Goal: Information Seeking & Learning: Learn about a topic

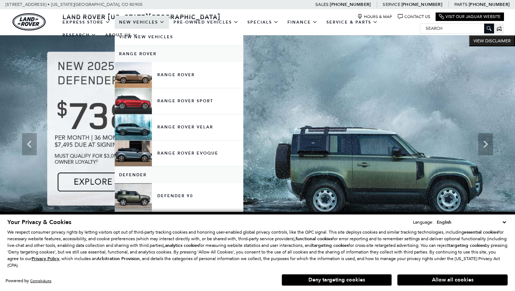
click at [143, 29] on link "New Vehicles" at bounding box center [142, 22] width 54 height 13
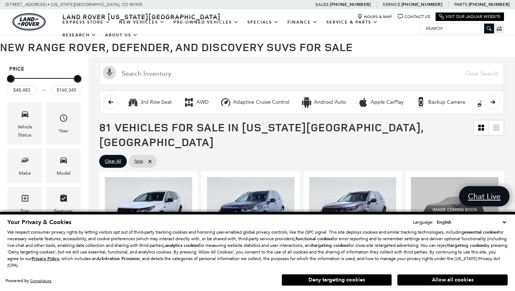
scroll to position [58, 0]
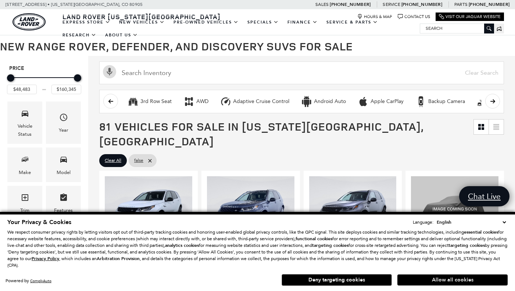
click at [449, 280] on button "Allow all cookies" at bounding box center [453, 279] width 110 height 11
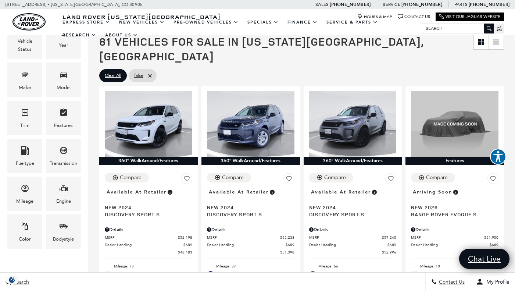
scroll to position [143, 0]
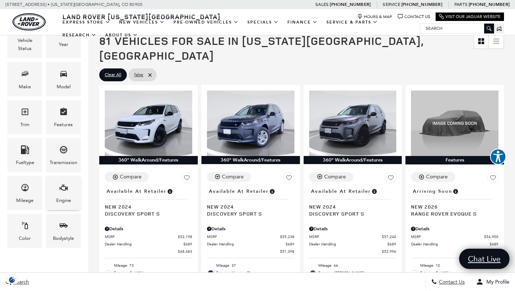
click at [65, 185] on icon "Engine" at bounding box center [63, 187] width 9 height 9
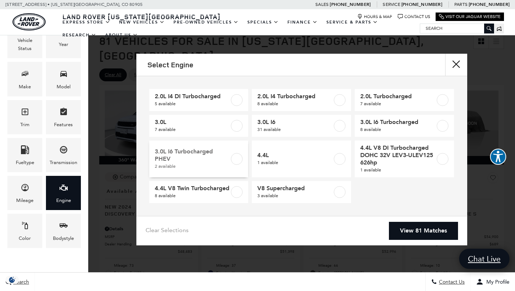
click at [236, 158] on label at bounding box center [237, 159] width 12 height 12
type input "$135,535"
type input "$155,965"
checkbox input "true"
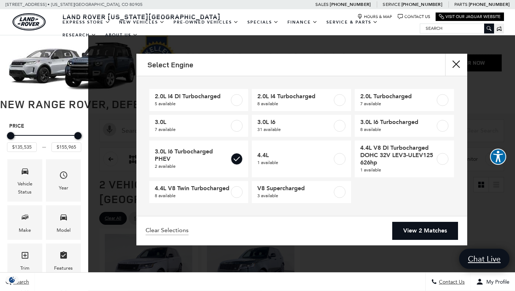
click at [430, 235] on link "View 2 Matches" at bounding box center [425, 231] width 66 height 18
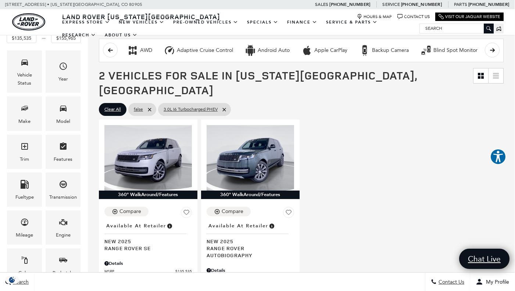
scroll to position [110, 0]
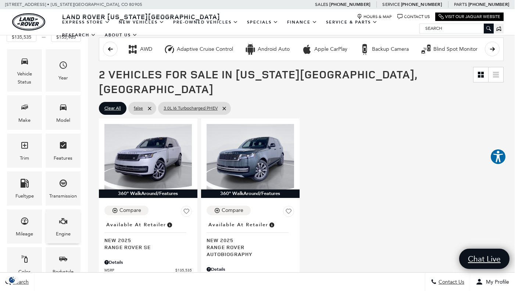
click at [55, 225] on div "Engine" at bounding box center [63, 226] width 35 height 34
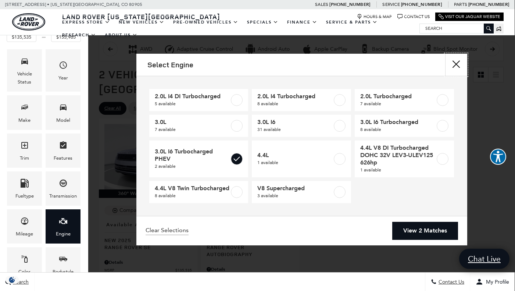
click at [455, 63] on button "Close" at bounding box center [456, 65] width 22 height 22
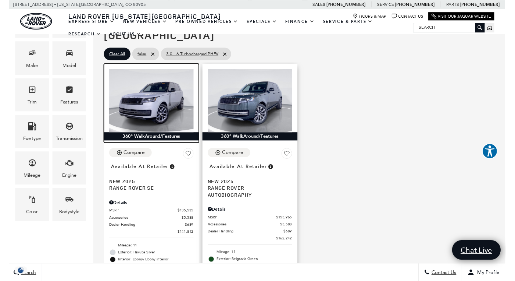
scroll to position [163, 0]
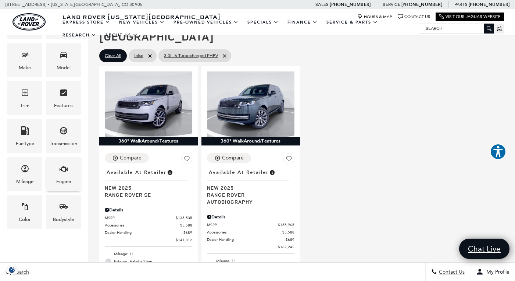
click at [72, 173] on div "Engine" at bounding box center [63, 174] width 35 height 34
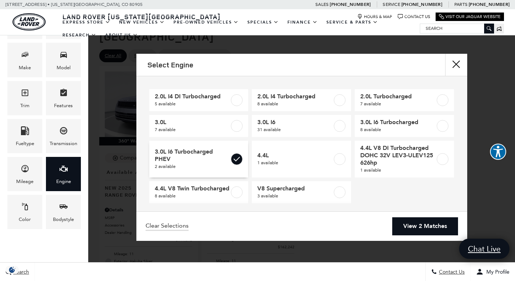
click at [241, 159] on label at bounding box center [237, 159] width 12 height 12
type input "$48,483"
type input "$160,345"
checkbox input "false"
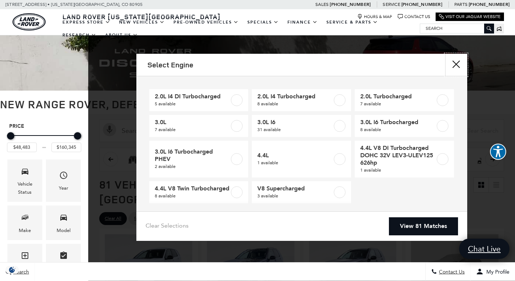
click at [458, 65] on button "Close" at bounding box center [456, 65] width 22 height 22
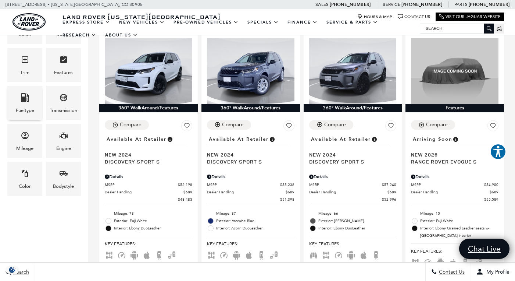
click at [17, 103] on div "Fueltype" at bounding box center [24, 103] width 35 height 34
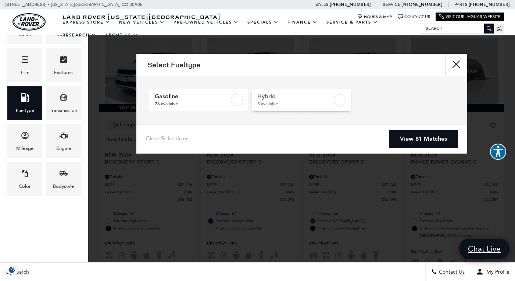
click at [338, 103] on label at bounding box center [340, 100] width 12 height 12
type input "$102,860"
type input "$155,965"
checkbox input "true"
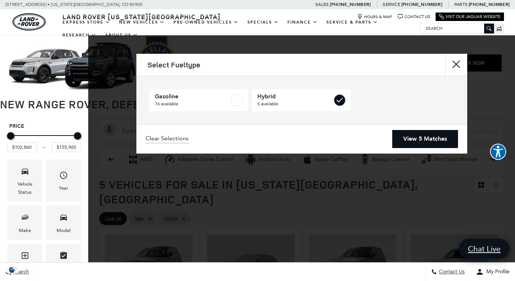
click at [415, 139] on link "View 5 Matches" at bounding box center [425, 139] width 66 height 18
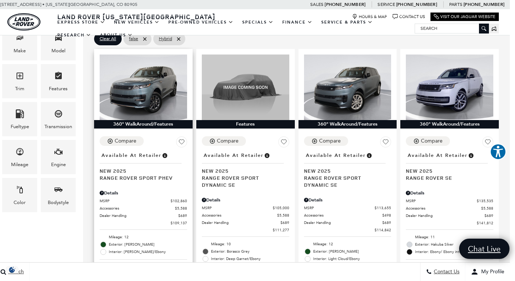
scroll to position [178, 5]
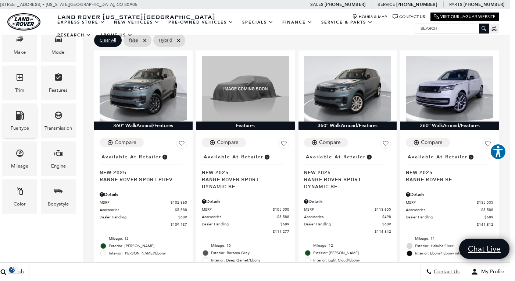
click at [23, 121] on span "Fueltype" at bounding box center [19, 116] width 9 height 15
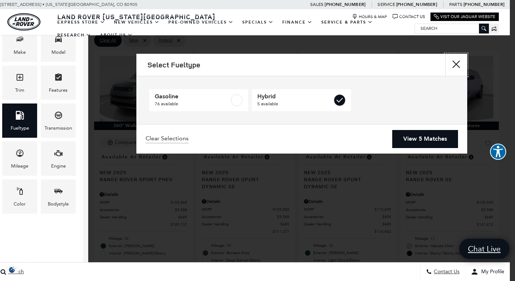
click at [456, 65] on button "Close" at bounding box center [456, 65] width 22 height 22
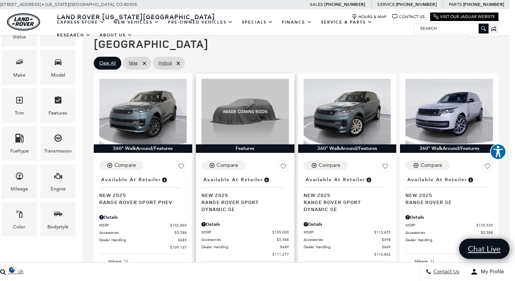
scroll to position [154, 6]
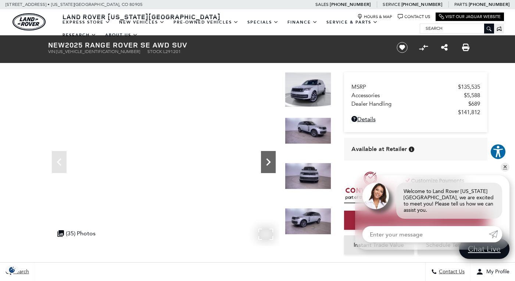
click at [271, 164] on icon "Next" at bounding box center [268, 161] width 15 height 15
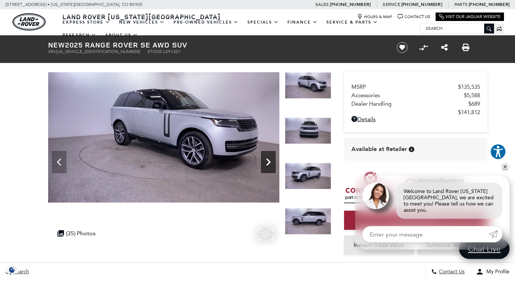
click at [271, 164] on icon "Next" at bounding box center [268, 161] width 15 height 15
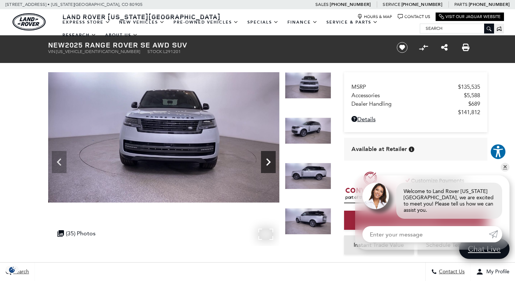
click at [271, 164] on icon "Next" at bounding box center [268, 161] width 15 height 15
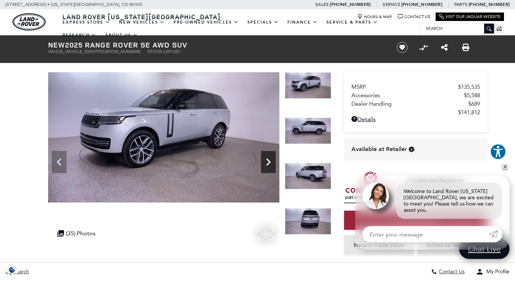
click at [271, 164] on icon "Next" at bounding box center [268, 161] width 15 height 15
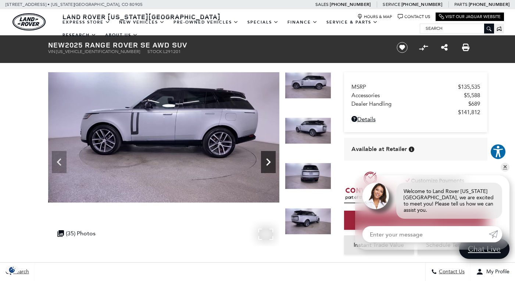
click at [271, 164] on icon "Next" at bounding box center [268, 161] width 15 height 15
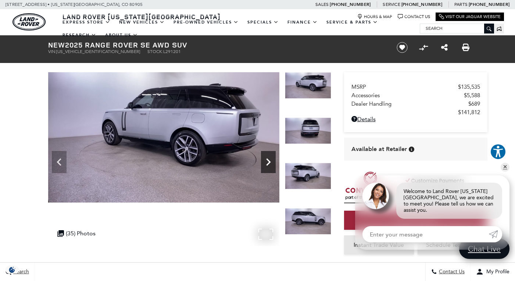
click at [271, 164] on icon "Next" at bounding box center [268, 161] width 15 height 15
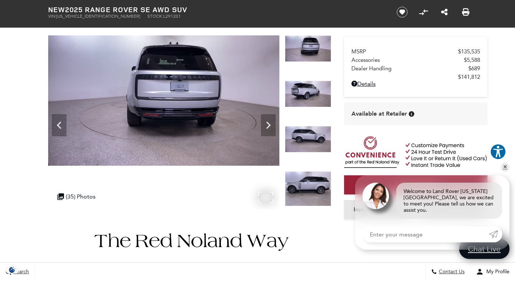
scroll to position [38, 0]
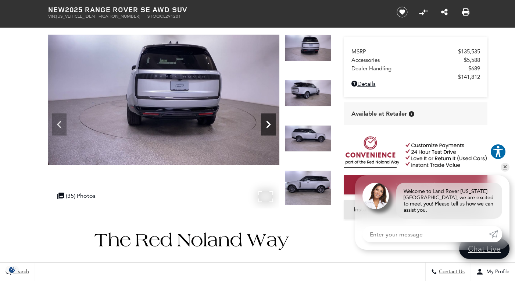
click at [265, 124] on icon "Next" at bounding box center [268, 124] width 15 height 15
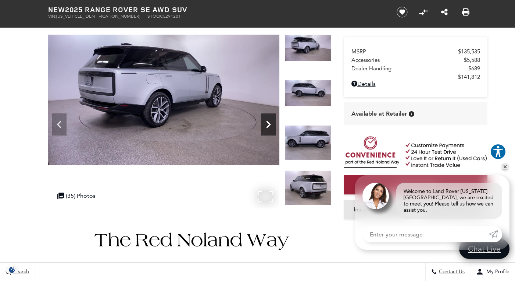
click at [265, 124] on icon "Next" at bounding box center [268, 124] width 15 height 15
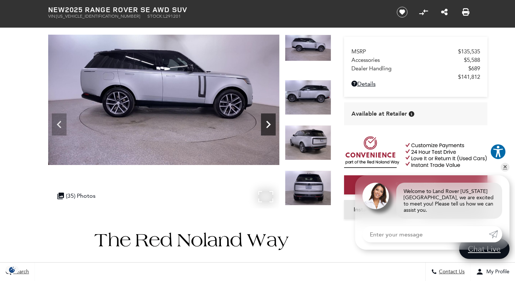
click at [265, 124] on icon "Next" at bounding box center [268, 124] width 15 height 15
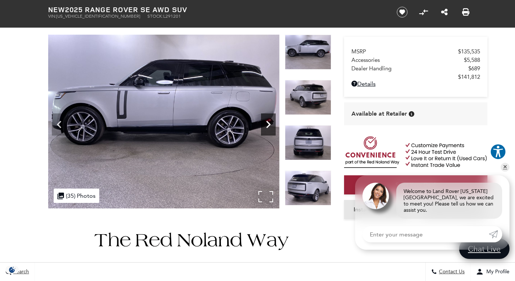
click at [265, 124] on icon "Next" at bounding box center [268, 124] width 15 height 15
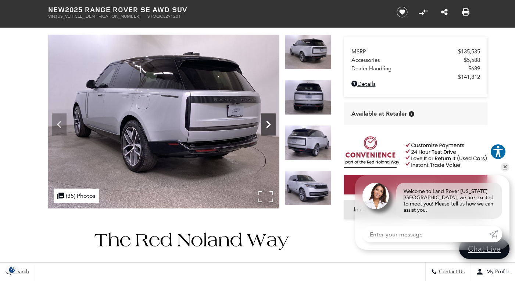
click at [265, 124] on icon "Next" at bounding box center [268, 124] width 15 height 15
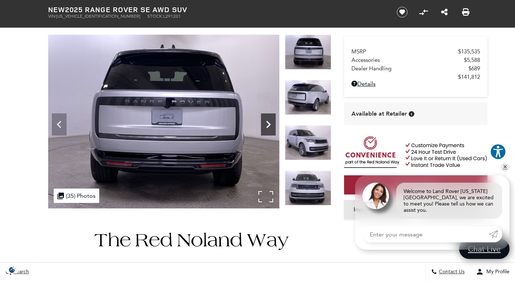
click at [265, 124] on icon "Next" at bounding box center [268, 124] width 15 height 15
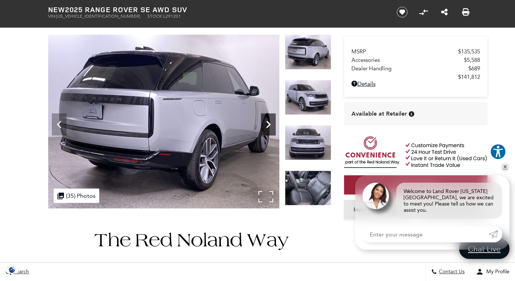
click at [265, 124] on icon "Next" at bounding box center [268, 124] width 15 height 15
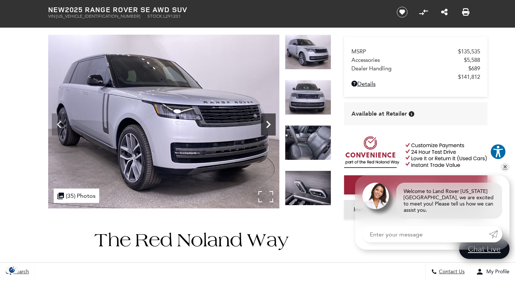
click at [265, 124] on icon "Next" at bounding box center [268, 124] width 15 height 15
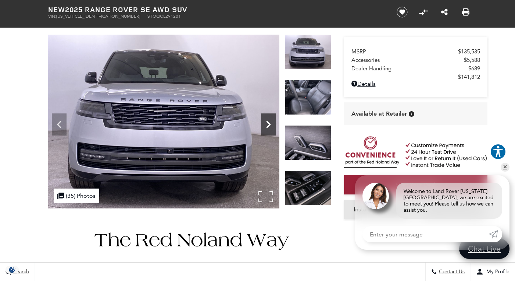
click at [265, 124] on icon "Next" at bounding box center [268, 124] width 15 height 15
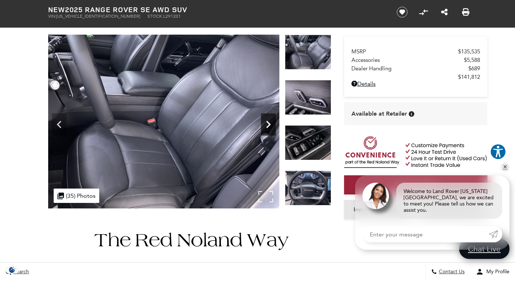
click at [265, 124] on icon "Next" at bounding box center [268, 124] width 15 height 15
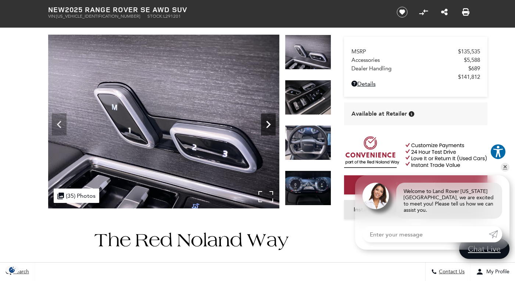
click at [265, 124] on icon "Next" at bounding box center [268, 124] width 15 height 15
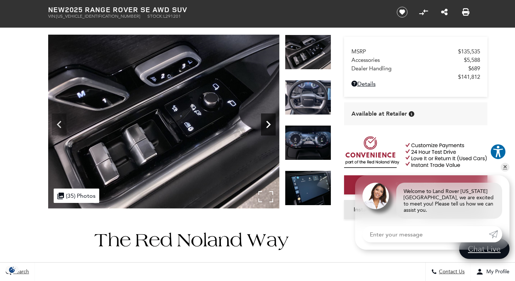
click at [265, 124] on icon "Next" at bounding box center [268, 124] width 15 height 15
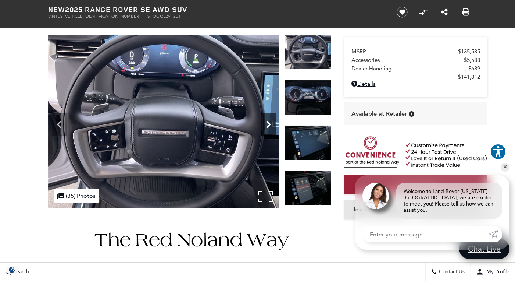
click at [265, 124] on icon "Next" at bounding box center [268, 124] width 15 height 15
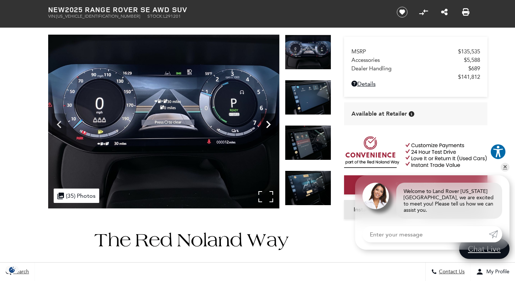
click at [268, 123] on icon "Next" at bounding box center [268, 124] width 4 height 7
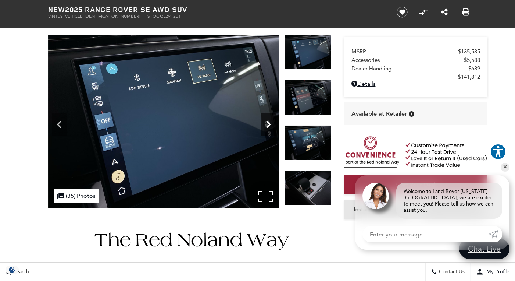
click at [268, 123] on icon "Next" at bounding box center [268, 124] width 4 height 7
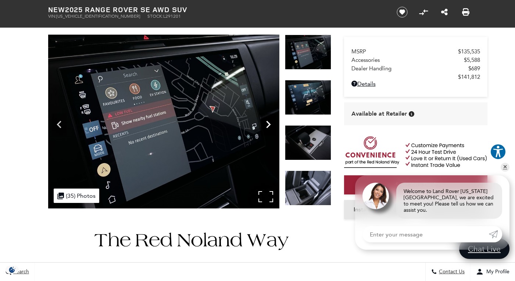
click at [268, 123] on icon "Next" at bounding box center [268, 124] width 4 height 7
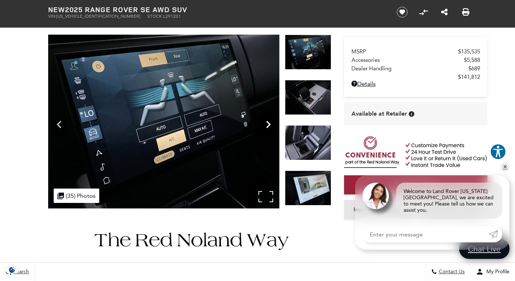
click at [268, 123] on icon "Next" at bounding box center [268, 124] width 4 height 7
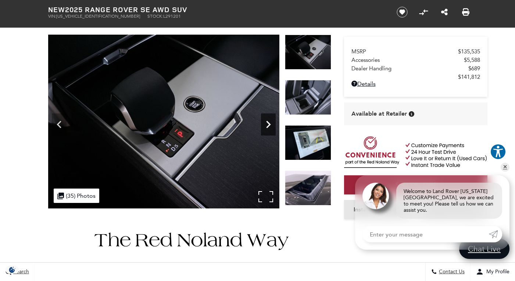
click at [268, 123] on icon "Next" at bounding box center [268, 124] width 4 height 7
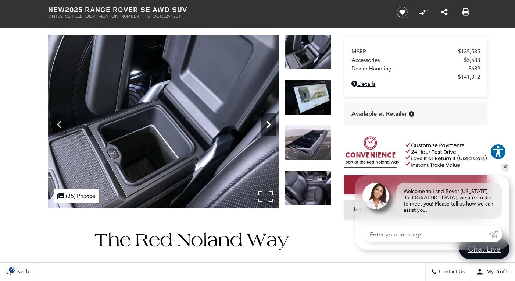
click at [268, 123] on icon "Next" at bounding box center [268, 124] width 4 height 7
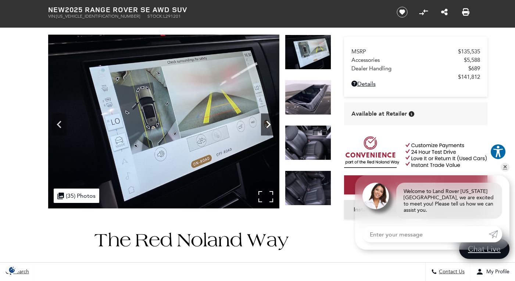
click at [268, 123] on icon "Next" at bounding box center [268, 124] width 4 height 7
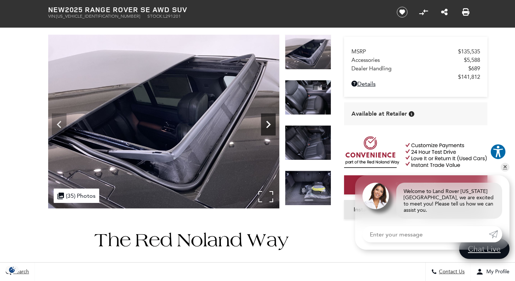
click at [268, 123] on icon "Next" at bounding box center [268, 124] width 4 height 7
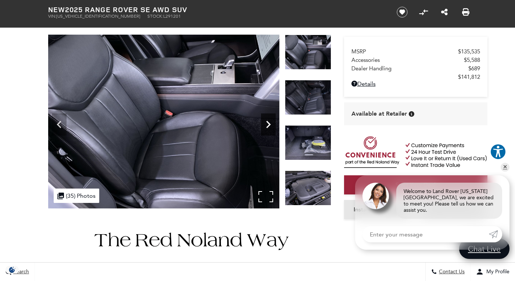
click at [268, 123] on icon "Next" at bounding box center [268, 124] width 4 height 7
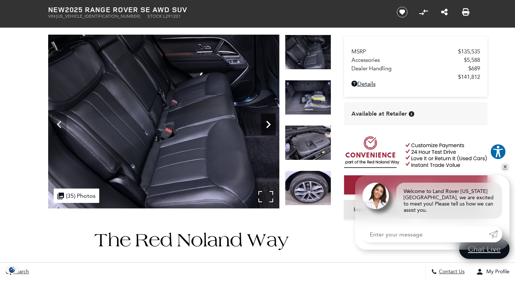
click at [268, 122] on icon "Next" at bounding box center [268, 124] width 4 height 7
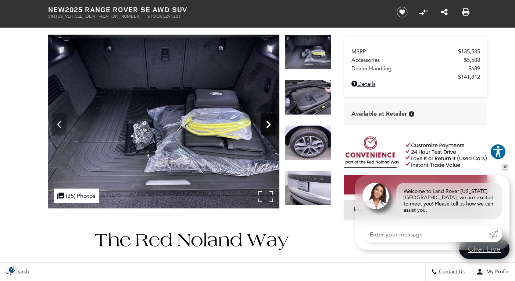
click at [268, 122] on icon "Next" at bounding box center [268, 124] width 4 height 7
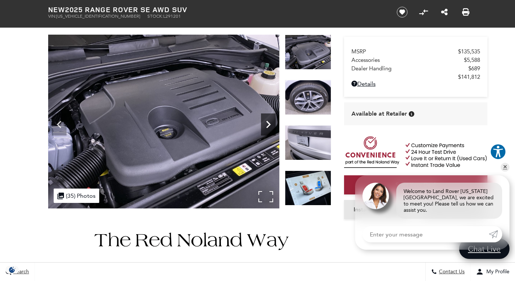
click at [268, 122] on icon "Next" at bounding box center [268, 124] width 4 height 7
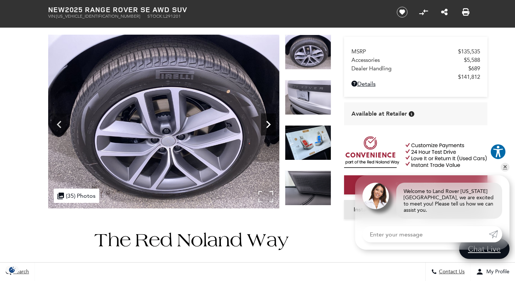
click at [268, 122] on icon "Next" at bounding box center [268, 124] width 4 height 7
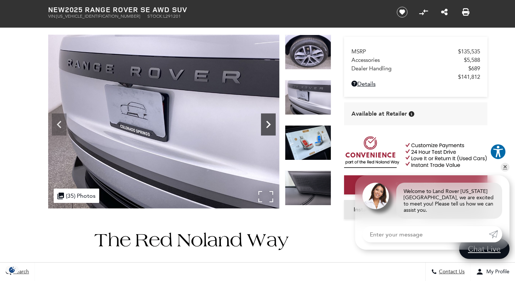
click at [268, 122] on icon "Next" at bounding box center [268, 124] width 4 height 7
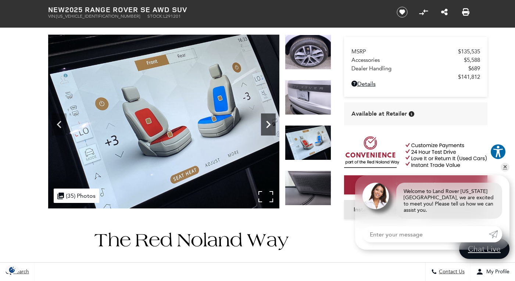
click at [268, 122] on icon "Next" at bounding box center [268, 124] width 4 height 7
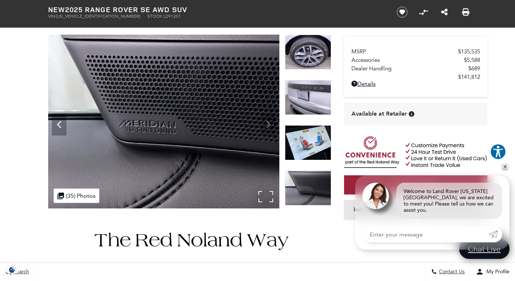
click at [268, 122] on img at bounding box center [163, 122] width 231 height 174
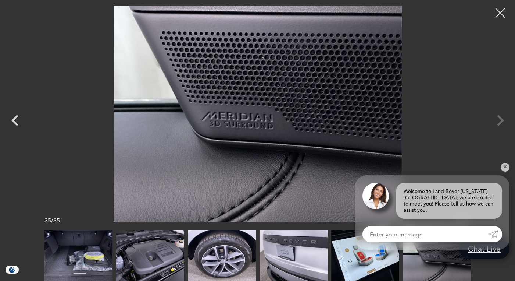
click at [503, 15] on div at bounding box center [500, 12] width 19 height 19
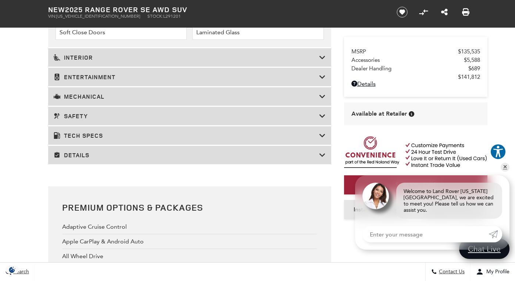
scroll to position [1268, 0]
click at [245, 105] on div "Mechanical" at bounding box center [189, 96] width 283 height 18
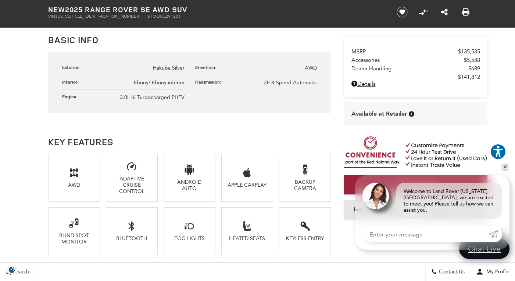
scroll to position [409, 0]
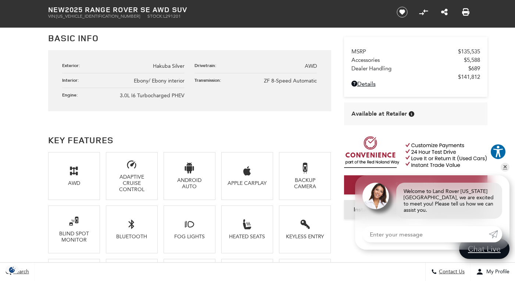
click at [146, 179] on div "Adaptive Cruise Control" at bounding box center [132, 183] width 40 height 19
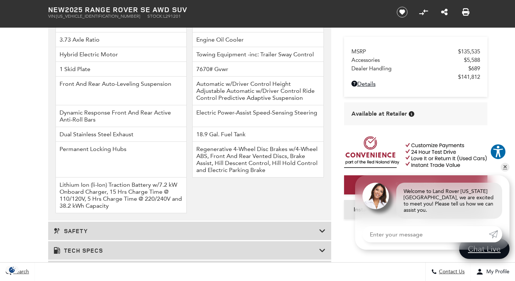
scroll to position [1145, 0]
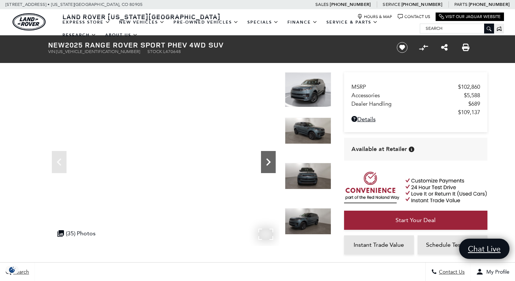
click at [268, 162] on icon "Next" at bounding box center [268, 161] width 15 height 15
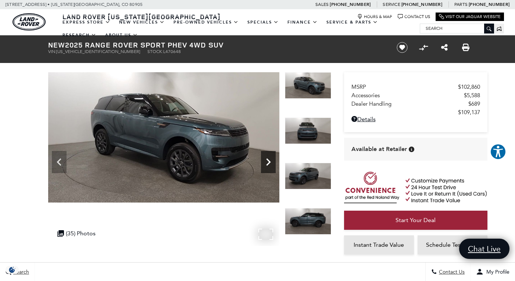
click at [268, 162] on icon "Next" at bounding box center [268, 161] width 15 height 15
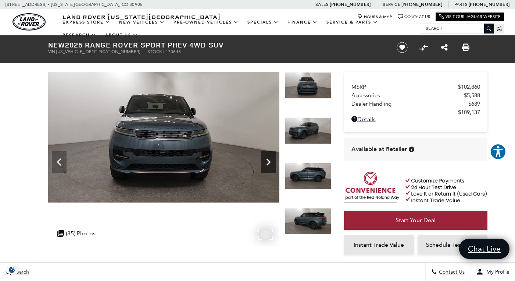
click at [268, 162] on icon "Next" at bounding box center [268, 161] width 15 height 15
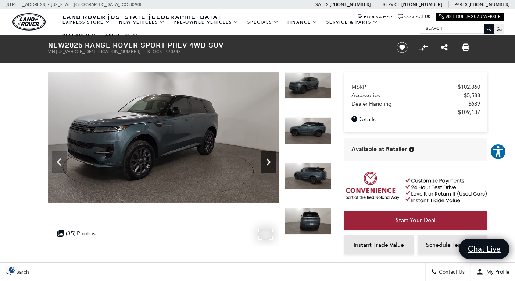
click at [268, 162] on icon "Next" at bounding box center [268, 161] width 15 height 15
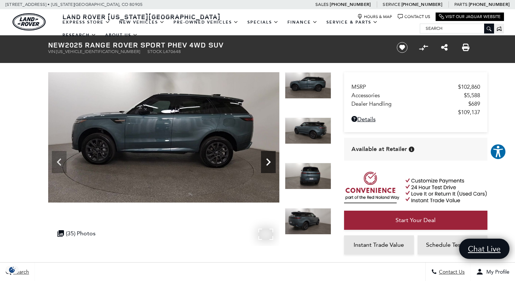
click at [268, 162] on icon "Next" at bounding box center [268, 161] width 15 height 15
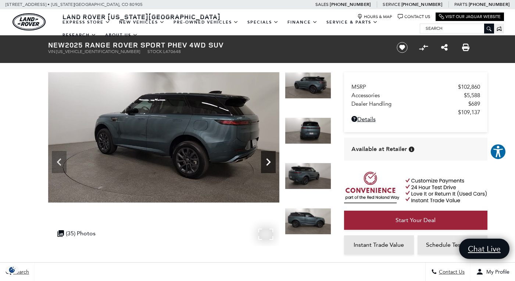
click at [268, 162] on icon "Next" at bounding box center [268, 161] width 15 height 15
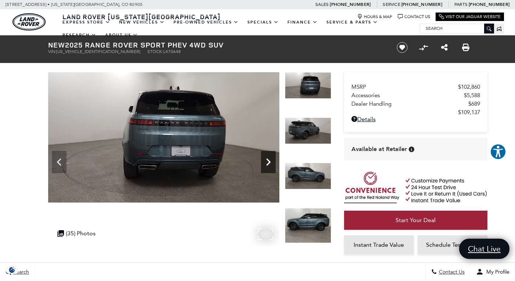
click at [268, 162] on icon "Next" at bounding box center [268, 161] width 15 height 15
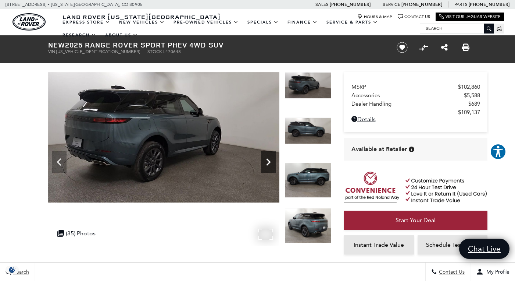
click at [268, 162] on icon "Next" at bounding box center [268, 161] width 15 height 15
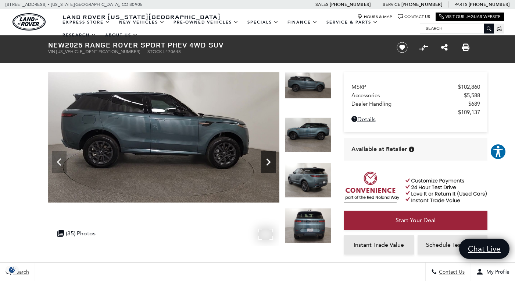
click at [268, 161] on icon "Next" at bounding box center [268, 161] width 15 height 15
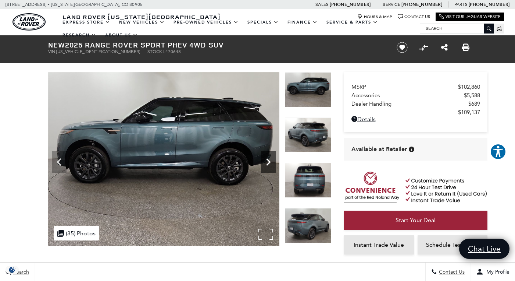
click at [268, 161] on icon "Next" at bounding box center [268, 161] width 4 height 7
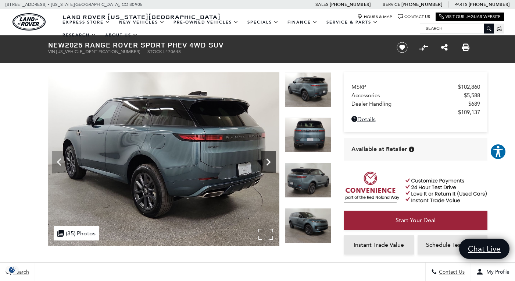
click at [268, 161] on icon "Next" at bounding box center [268, 161] width 4 height 7
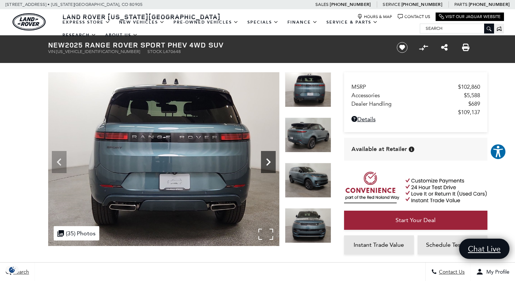
click at [268, 161] on icon "Next" at bounding box center [268, 161] width 4 height 7
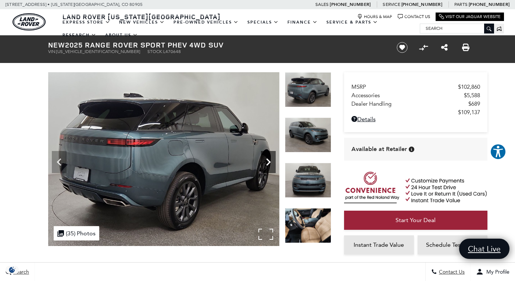
click at [268, 161] on icon "Next" at bounding box center [268, 161] width 4 height 7
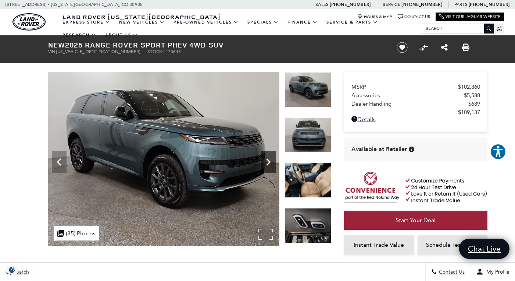
click at [268, 161] on icon "Next" at bounding box center [268, 161] width 4 height 7
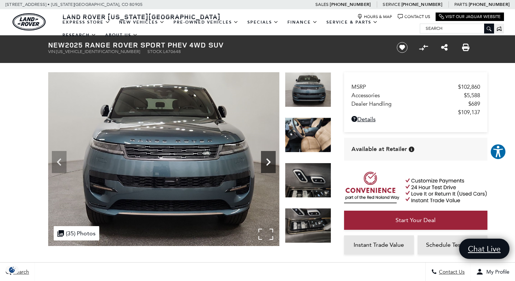
click at [268, 161] on icon "Next" at bounding box center [268, 161] width 4 height 7
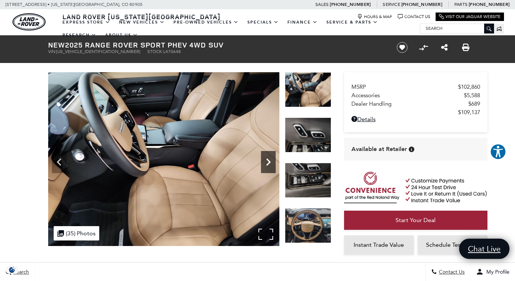
click at [268, 161] on icon "Next" at bounding box center [268, 161] width 4 height 7
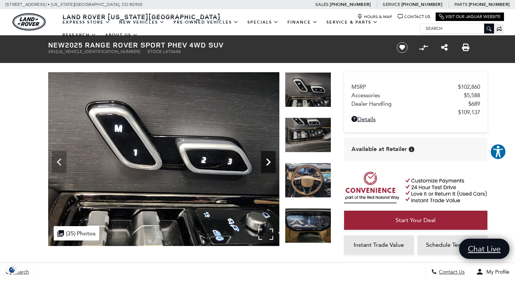
click at [268, 161] on icon "Next" at bounding box center [268, 161] width 4 height 7
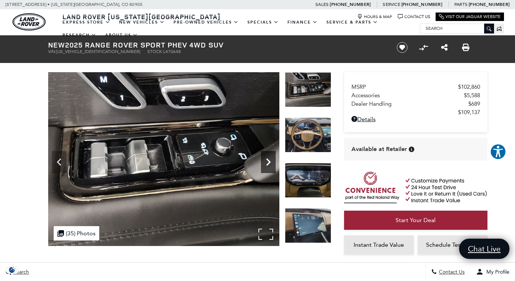
click at [268, 161] on icon "Next" at bounding box center [268, 161] width 4 height 7
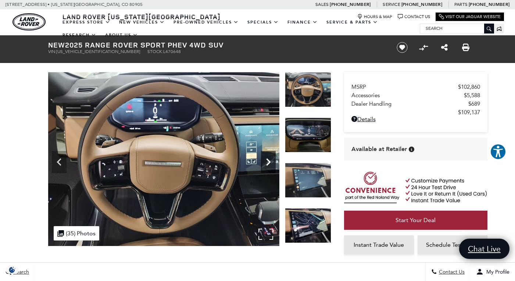
click at [268, 161] on icon "Next" at bounding box center [268, 161] width 4 height 7
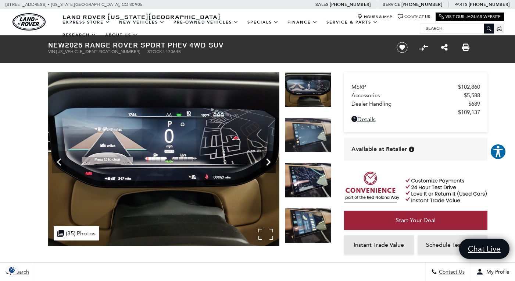
click at [268, 161] on icon "Next" at bounding box center [268, 161] width 4 height 7
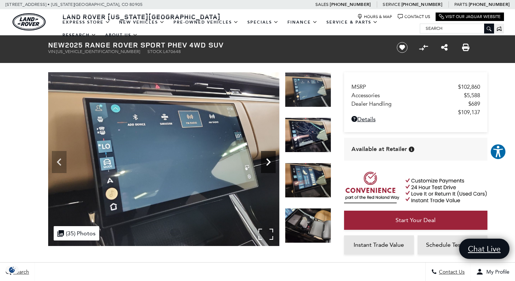
click at [268, 161] on icon "Next" at bounding box center [268, 161] width 4 height 7
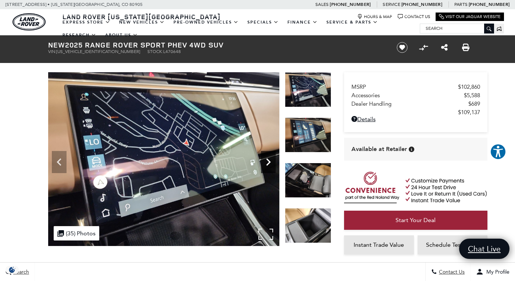
click at [268, 161] on icon "Next" at bounding box center [268, 161] width 4 height 7
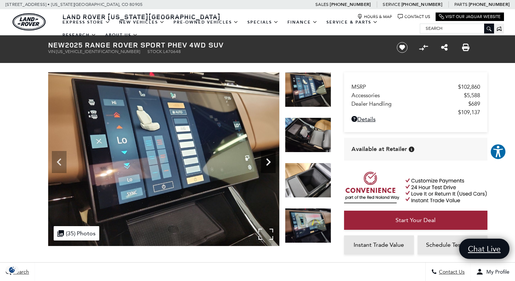
click at [268, 161] on icon "Next" at bounding box center [268, 161] width 4 height 7
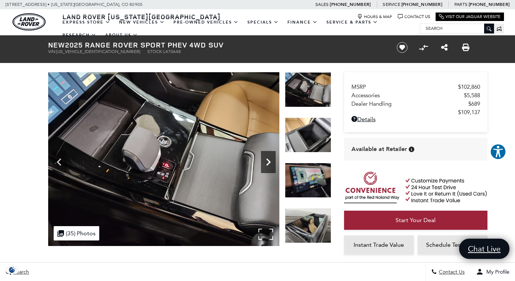
click at [268, 161] on icon "Next" at bounding box center [268, 161] width 4 height 7
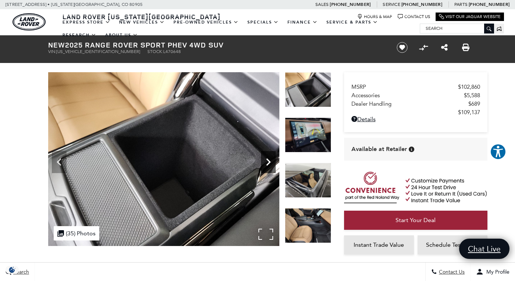
click at [268, 161] on icon "Next" at bounding box center [268, 161] width 4 height 7
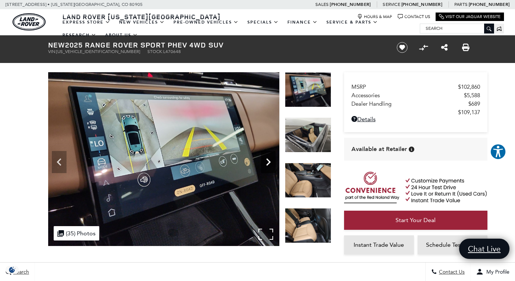
click at [268, 161] on icon "Next" at bounding box center [268, 161] width 4 height 7
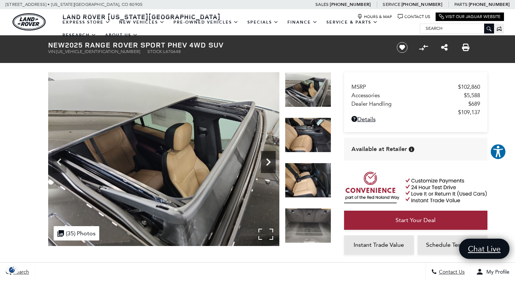
click at [268, 161] on icon "Next" at bounding box center [268, 161] width 4 height 7
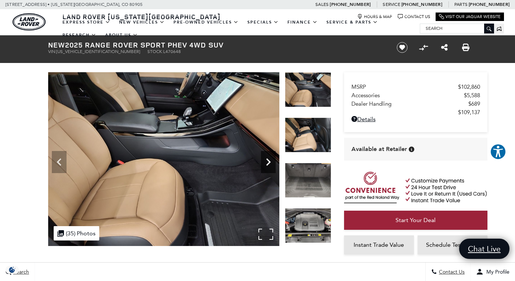
click at [268, 161] on icon "Next" at bounding box center [268, 161] width 4 height 7
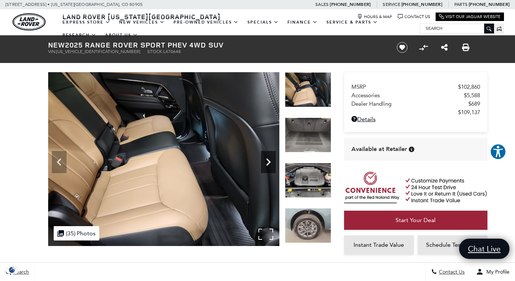
click at [268, 161] on icon "Next" at bounding box center [268, 161] width 4 height 7
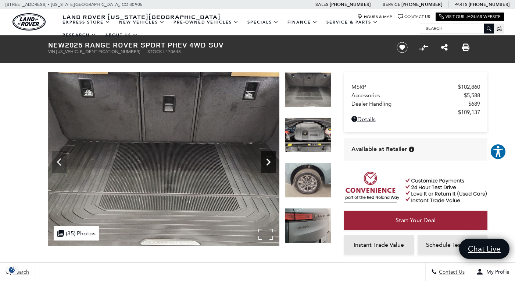
click at [268, 161] on icon "Next" at bounding box center [268, 161] width 4 height 7
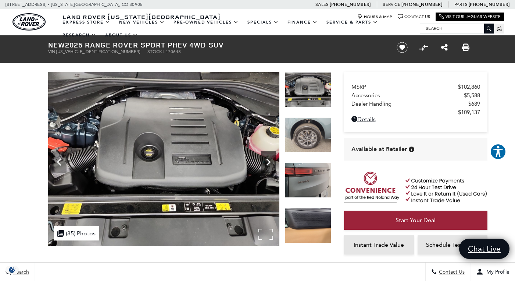
click at [268, 161] on icon "Next" at bounding box center [268, 161] width 4 height 7
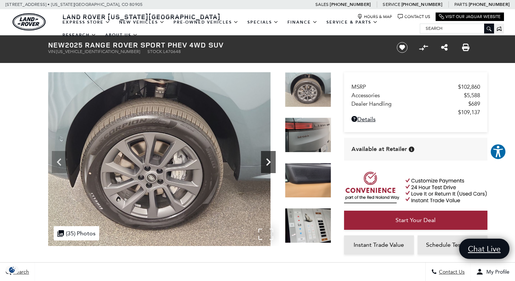
click at [260, 184] on div "360 WalkAround Powered By SpinCar" at bounding box center [163, 159] width 231 height 174
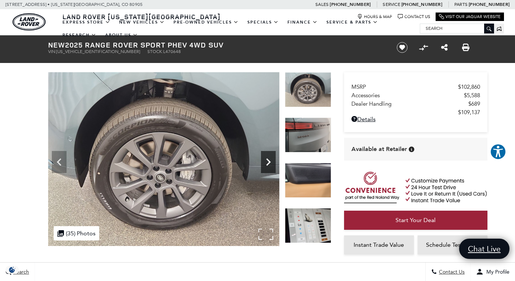
click at [271, 161] on icon "Next" at bounding box center [268, 161] width 15 height 15
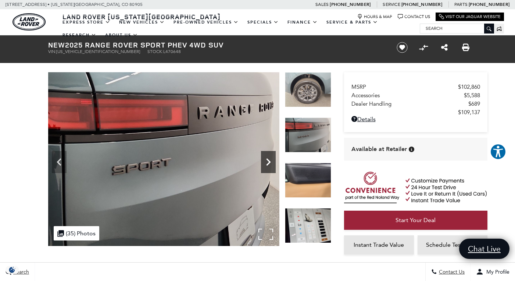
click at [271, 161] on icon "Next" at bounding box center [268, 161] width 15 height 15
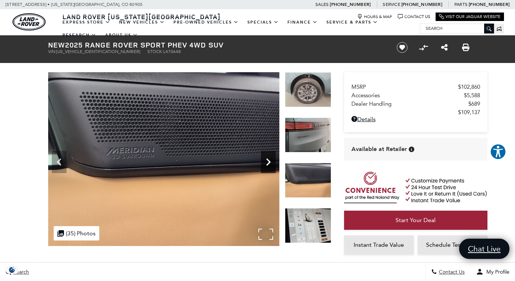
click at [271, 161] on icon "Next" at bounding box center [268, 161] width 15 height 15
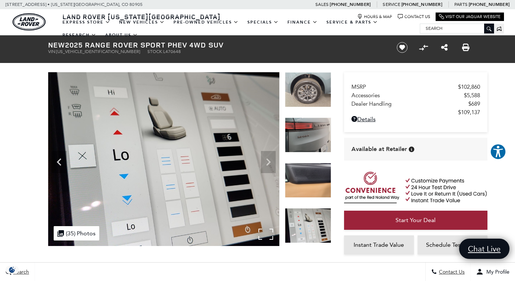
click at [271, 161] on img at bounding box center [163, 159] width 231 height 174
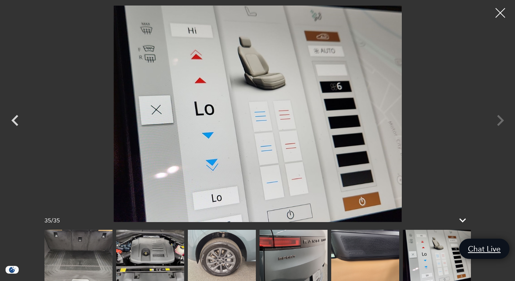
click at [501, 18] on div at bounding box center [500, 12] width 19 height 19
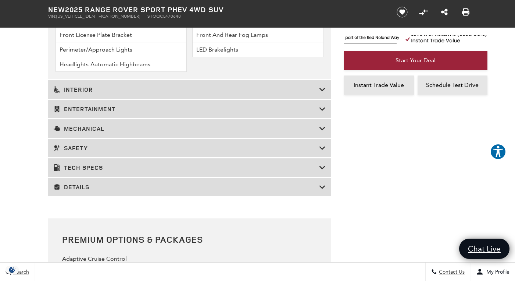
scroll to position [1214, 0]
click at [237, 132] on h3 "Mechanical" at bounding box center [187, 128] width 266 height 7
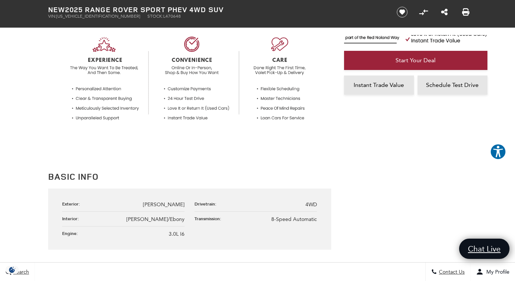
scroll to position [270, 0]
